Goal: Task Accomplishment & Management: Manage account settings

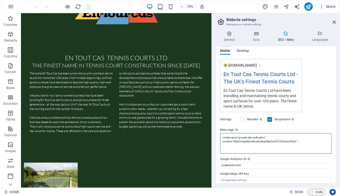
scroll to position [79, 0]
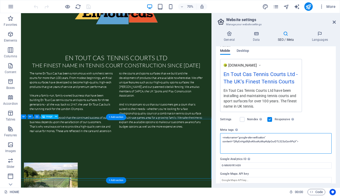
drag, startPoint x: 323, startPoint y: 154, endPoint x: 284, endPoint y: 186, distance: 50.7
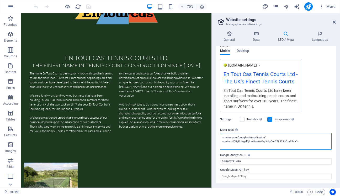
click at [255, 139] on textarea "<meta name="google-site-verification" content="QRyEnHgid6jhxK6csKuMqrKzlpOurDTL…" at bounding box center [276, 141] width 112 height 17
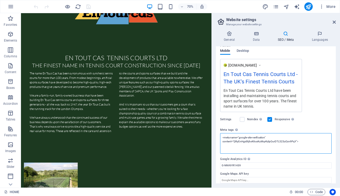
click at [255, 139] on textarea "<meta name="google-site-verification" content="QRyEnHgid6jhxK6csKuMqrKzlpOurDTL…" at bounding box center [276, 143] width 112 height 20
paste textarea "/"
click at [297, 141] on textarea "<meta name="google-site-verification" content="QRyEnHgid6jhxK6csKuMqrKzlpOurDTL…" at bounding box center [276, 143] width 112 height 20
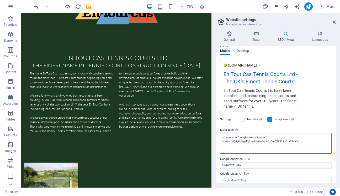
click at [310, 141] on textarea "<meta name="google-site-verification" content="QRyEnHgid6jhxK6csKuMqrKzlpOurDTL…" at bounding box center [276, 143] width 112 height 20
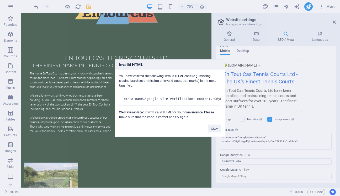
click at [90, 6] on body "[DOMAIN_NAME] HOME Favorites Elements Columns Content Boxes Accordion Tables Fe…" at bounding box center [170, 98] width 340 height 196
click at [181, 97] on pre "<meta name="google-site-verification" content="QRyEnHgid6jhxK6csKuMqrKzlpOurDTL…" at bounding box center [170, 99] width 102 height 14
drag, startPoint x: 195, startPoint y: 96, endPoint x: 230, endPoint y: 95, distance: 34.7
click at [230, 95] on div "Invalid HTML You have entered the following invalid HTML code (e.g. missing clo…" at bounding box center [170, 98] width 340 height 196
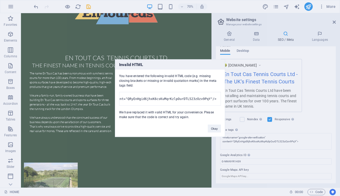
click at [215, 95] on pre "<meta name="google-site-verification" content="QRyEnHgid6jhxK6csKuMqrKzlpOurDTL…" at bounding box center [170, 99] width 102 height 14
click at [214, 130] on button "Okay" at bounding box center [214, 128] width 13 height 8
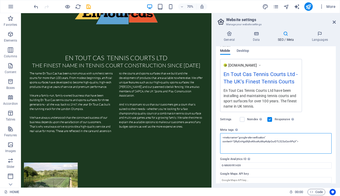
click at [253, 143] on textarea "<meta name="google-site-verification" content="QRyEnHgid6jhxK6csKuMqrKzlpOurDTL…" at bounding box center [276, 143] width 112 height 20
drag, startPoint x: 305, startPoint y: 142, endPoint x: 235, endPoint y: 138, distance: 69.5
click at [235, 138] on textarea "<meta name="google-site-verification" content="QRyEnHgid6jhxK6csKuMqrKzlpOurDTL…" at bounding box center [276, 143] width 112 height 20
click at [297, 141] on textarea "<meta name="google-site-verification" content="QRyEnHgid6jhxK6csKuMqrKzlpOurDTL…" at bounding box center [276, 143] width 112 height 20
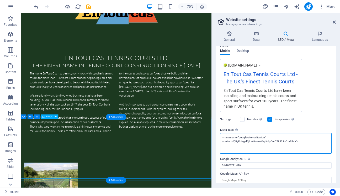
drag, startPoint x: 324, startPoint y: 155, endPoint x: 282, endPoint y: 188, distance: 52.7
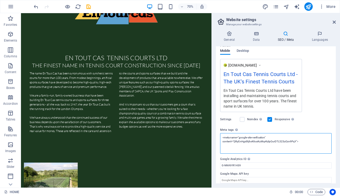
click at [244, 138] on textarea "<meta name="google-site-verification" content="QRyEnHgid6jhxK6csKuMqrKzlpOurDTL…" at bounding box center [276, 143] width 112 height 20
paste textarea "/"
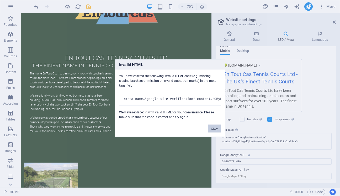
click at [86, 7] on body "[DOMAIN_NAME] HOME Favorites Elements Columns Content Boxes Accordion Tables Fe…" at bounding box center [170, 98] width 340 height 196
drag, startPoint x: 119, startPoint y: 73, endPoint x: 148, endPoint y: 80, distance: 29.3
click at [148, 80] on div "You have entered the following invalid HTML code (e.g. missing closing brackets…" at bounding box center [170, 94] width 110 height 50
copy div "You have entered the following invalid HTML code (e.g. missing closing brackets…"
click at [211, 130] on button "Okay" at bounding box center [214, 128] width 13 height 8
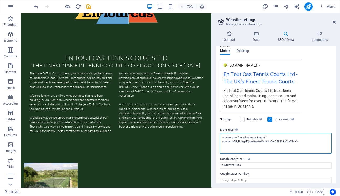
click at [240, 139] on textarea "<meta name="google-site-verification" content="QRyEnHgid6jhxK6csKuMqrKzlpOurDTL…" at bounding box center [276, 143] width 112 height 20
paste textarea "your-code-here" /"
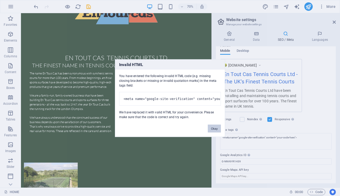
click at [214, 131] on button "Okay" at bounding box center [214, 128] width 13 height 8
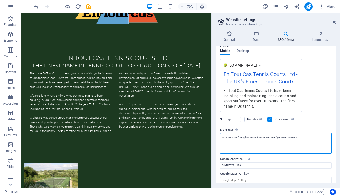
click at [271, 149] on textarea "<meta name="google-site-verification" content="your-code-here">" at bounding box center [276, 143] width 112 height 20
drag, startPoint x: 278, startPoint y: 138, endPoint x: 296, endPoint y: 135, distance: 17.5
click at [296, 135] on textarea "<meta name="google-site-verification" content="your-code-here">" at bounding box center [276, 143] width 112 height 20
paste textarea "QRyEnHgid6jhxK6csKuMqrKzlpOurDTL523zOzv9PqY"
type textarea "<meta name="google-site-verification" content="QRyEnHgid6jhxK6csKuMqrKzlpOurDTL…"
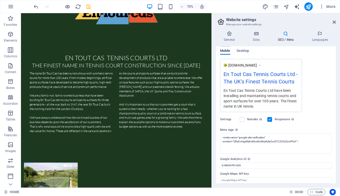
click at [86, 7] on icon "save" at bounding box center [89, 7] width 6 height 6
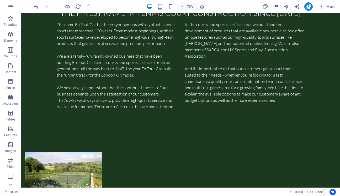
scroll to position [356, 0]
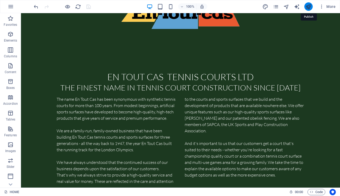
click at [307, 5] on icon "publish" at bounding box center [309, 7] width 6 height 6
